Goal: Information Seeking & Learning: Learn about a topic

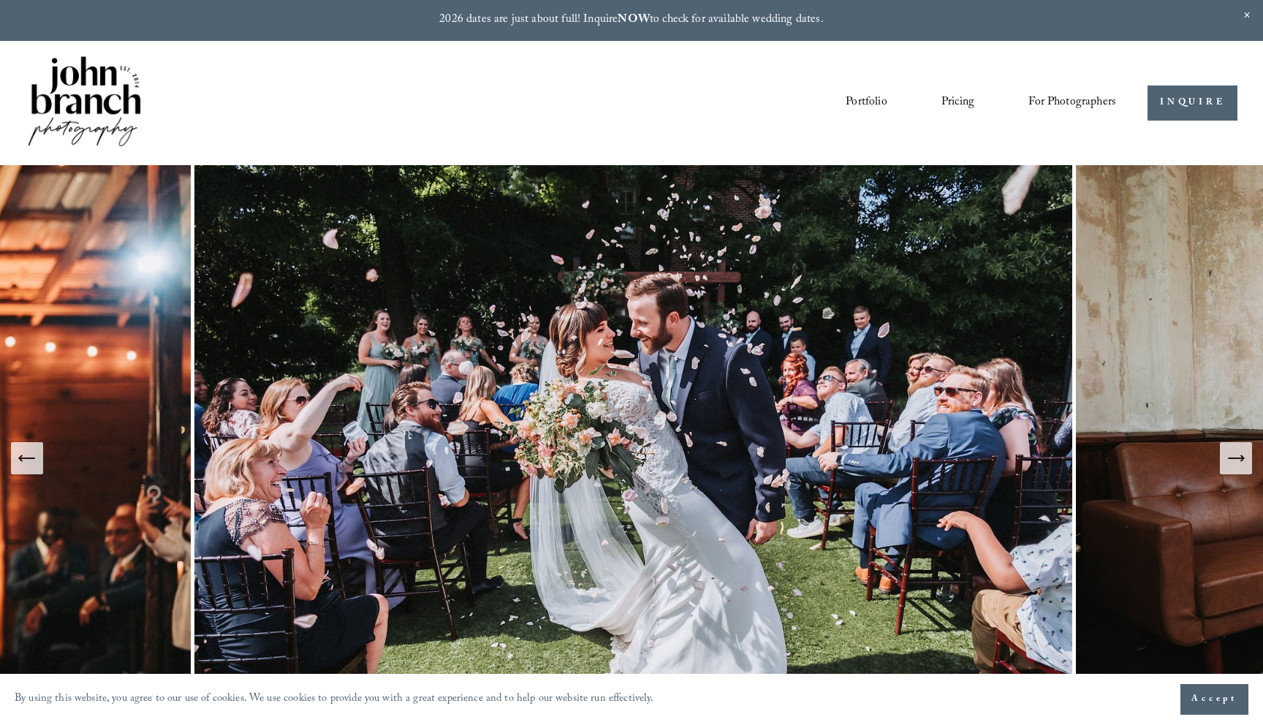
click at [0, 0] on div "Blog" at bounding box center [0, 0] width 0 height 0
click at [0, 0] on link "Blog" at bounding box center [0, 0] width 0 height 0
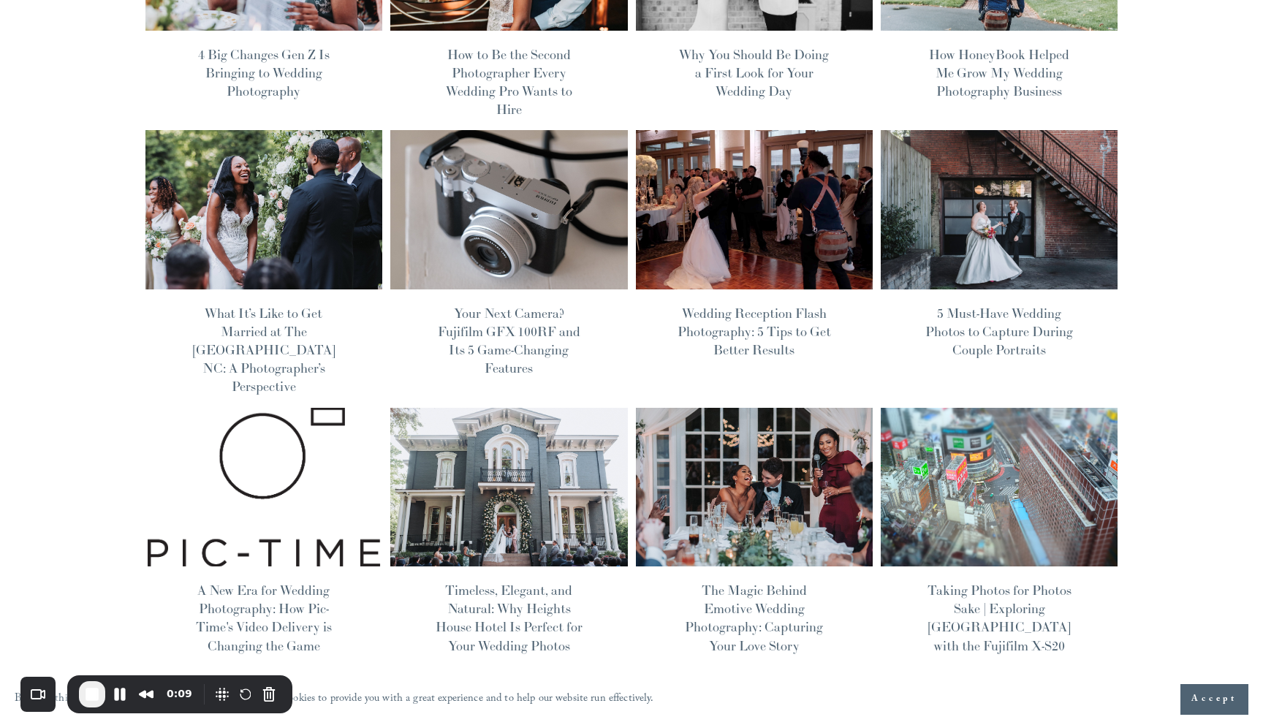
scroll to position [335, 0]
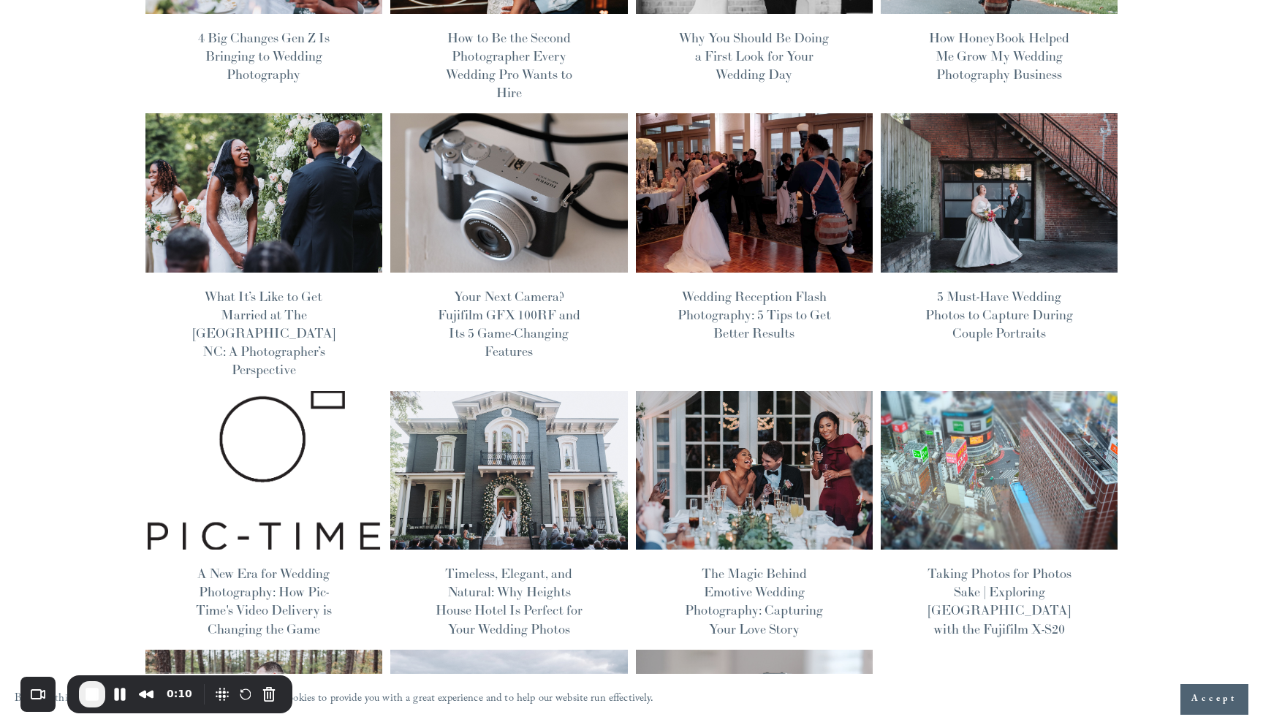
click at [509, 197] on img at bounding box center [509, 193] width 240 height 160
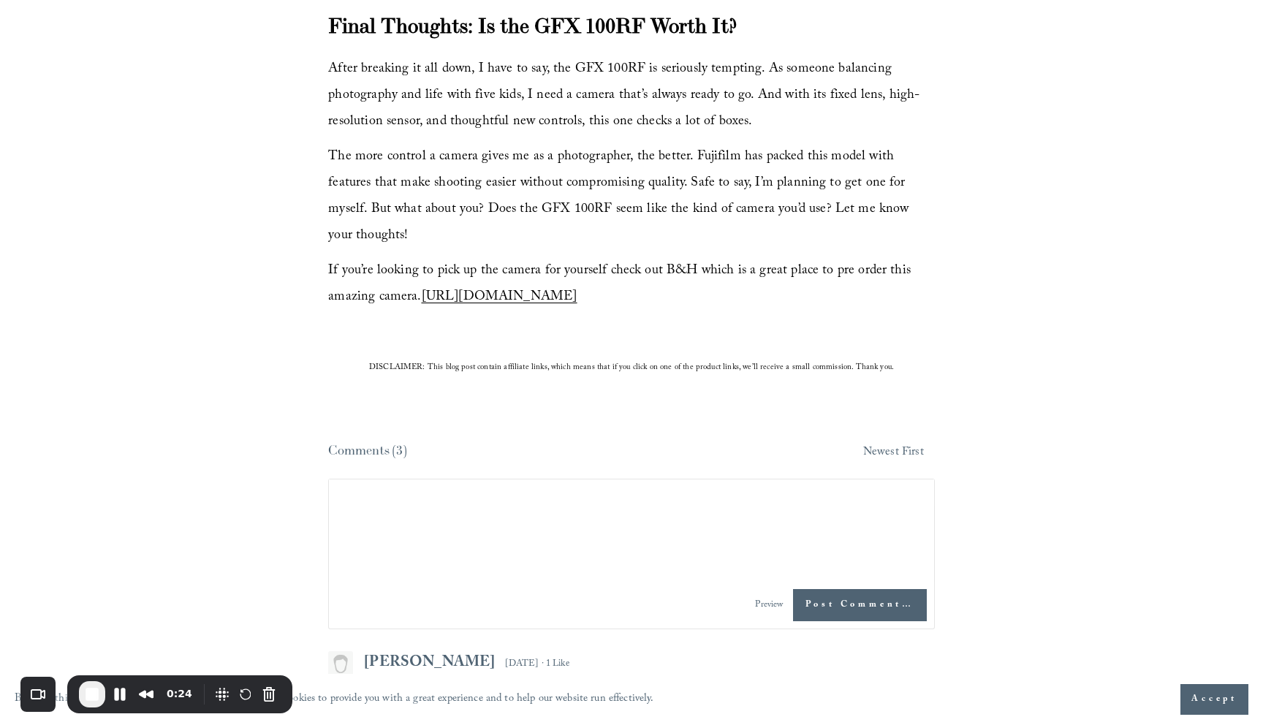
scroll to position [6179, 0]
click at [94, 703] on button "End Recording" at bounding box center [92, 694] width 26 height 26
